Goal: Task Accomplishment & Management: Use online tool/utility

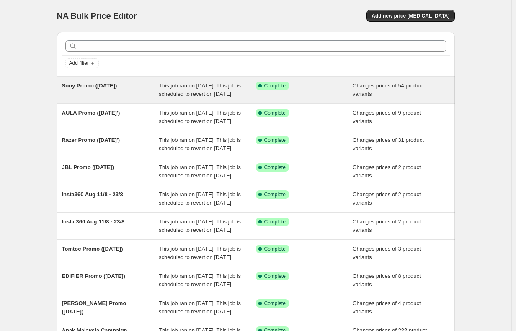
click at [204, 93] on span "This job ran on [DATE]. This job is scheduled to revert on [DATE]." at bounding box center [200, 90] width 82 height 15
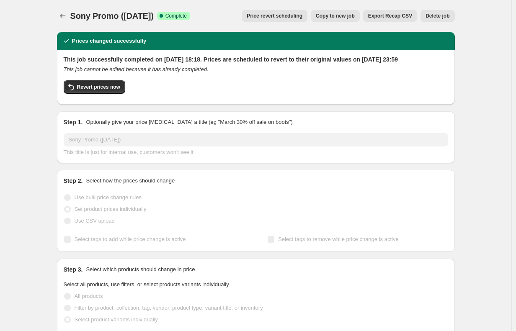
click at [350, 17] on span "Copy to new job" at bounding box center [335, 16] width 39 height 7
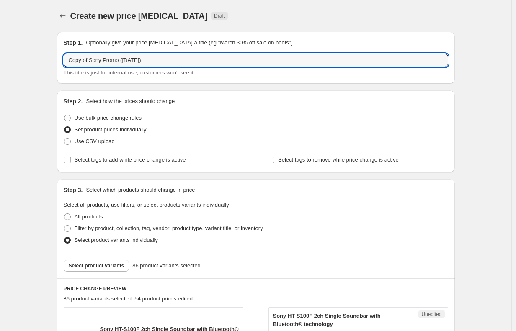
drag, startPoint x: 92, startPoint y: 60, endPoint x: 47, endPoint y: 61, distance: 45.3
click at [62, 16] on icon "Price change jobs" at bounding box center [62, 16] width 5 height 4
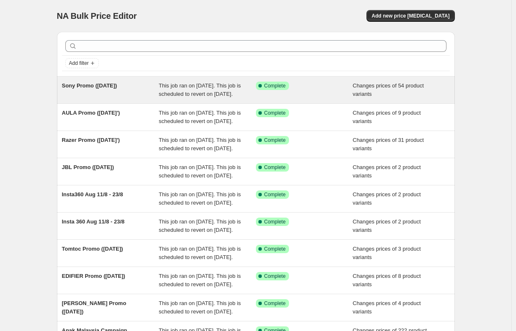
click at [316, 96] on div "Success Complete Complete" at bounding box center [304, 90] width 97 height 17
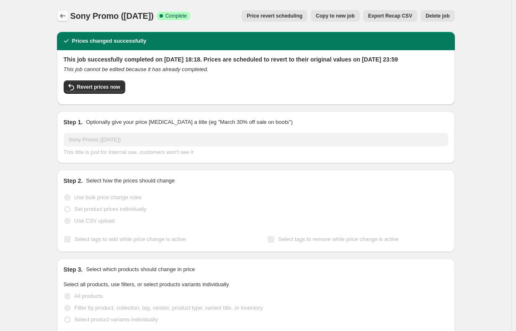
click at [61, 14] on icon "Price change jobs" at bounding box center [63, 16] width 8 height 8
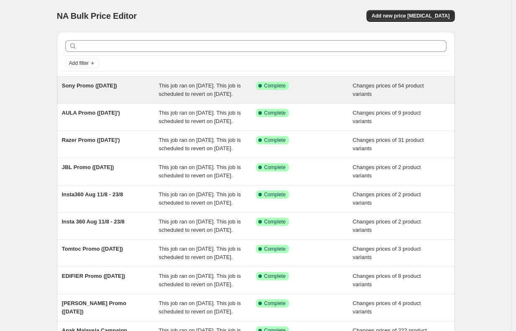
click at [126, 98] on div "Sony Promo ([DATE])" at bounding box center [110, 90] width 97 height 17
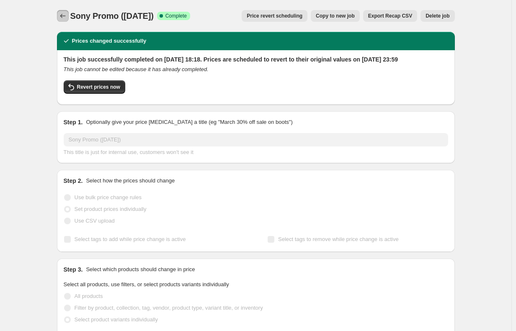
click at [65, 19] on icon "Price change jobs" at bounding box center [63, 16] width 8 height 8
